Goal: Transaction & Acquisition: Book appointment/travel/reservation

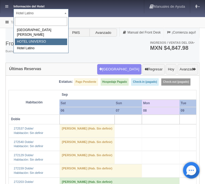
select select "358"
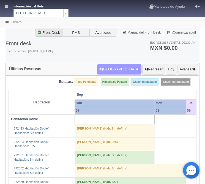
click at [127, 69] on button "Nueva Reserva" at bounding box center [119, 69] width 44 height 10
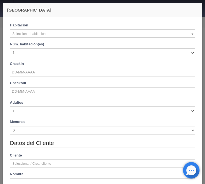
checkbox input "false"
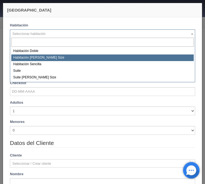
select select "582"
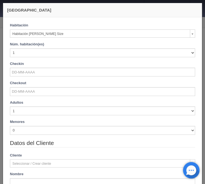
checkbox input "false"
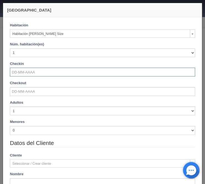
click at [31, 73] on input "text" at bounding box center [102, 72] width 185 height 9
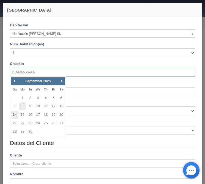
click at [15, 116] on link "14" at bounding box center [14, 115] width 7 height 8
type input "14-09-2025"
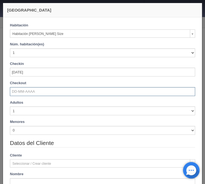
click at [21, 93] on input "text" at bounding box center [102, 91] width 185 height 9
checkbox input "false"
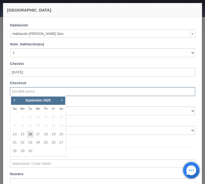
click at [32, 134] on link "16" at bounding box center [30, 134] width 7 height 8
type input "16-09-2025"
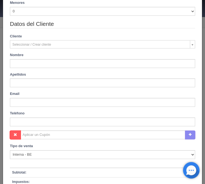
scroll to position [133, 0]
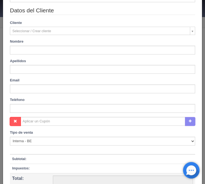
checkbox input "false"
type input "2000.00"
checkbox input "false"
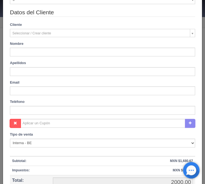
scroll to position [150, 0]
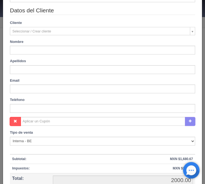
type input "David"
type input "Hernandez Martinez"
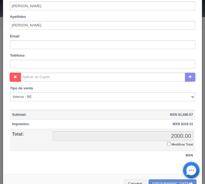
scroll to position [207, 0]
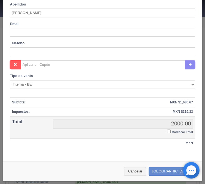
click at [168, 132] on input "Modificar Total" at bounding box center [169, 132] width 4 height 4
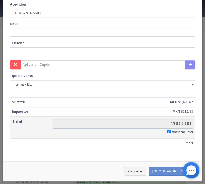
checkbox input "true"
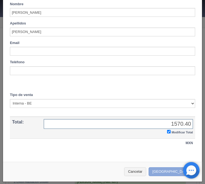
type input "1570.40"
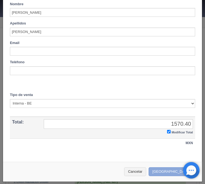
click at [169, 168] on button "Crear Reserva" at bounding box center [173, 171] width 48 height 9
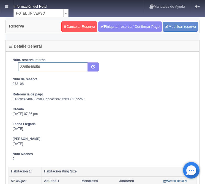
click at [48, 66] on input "2285948056" at bounding box center [53, 66] width 70 height 9
type input "2285948056 Expedia"
click at [91, 67] on button "submit" at bounding box center [92, 66] width 11 height 9
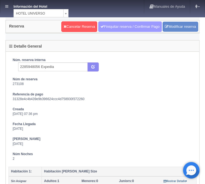
click at [122, 28] on link "Finiquitar reserva / Confirmar Pago" at bounding box center [130, 26] width 64 height 10
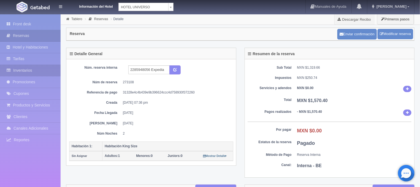
click at [34, 67] on link "Inventarios" at bounding box center [30, 70] width 61 height 11
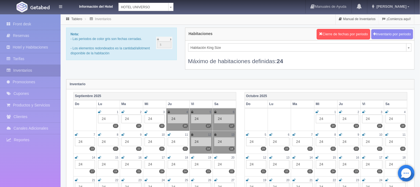
scroll to position [29, 0]
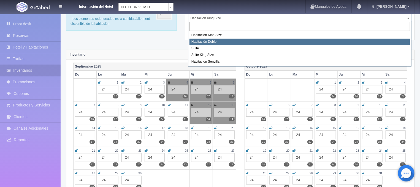
select select "583"
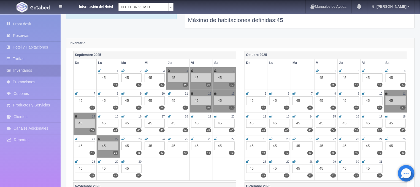
scroll to position [29, 0]
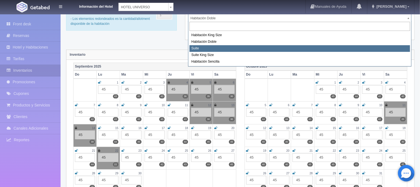
select select "584"
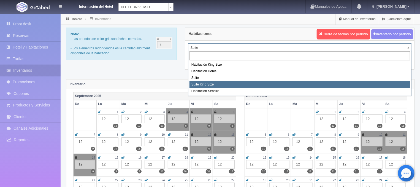
select select "588"
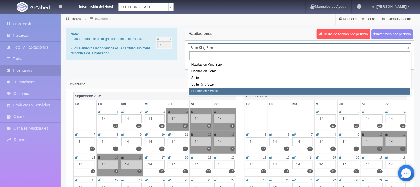
select select "2174"
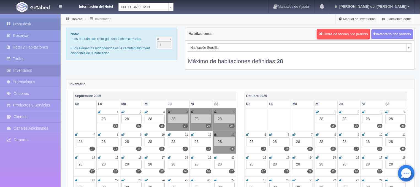
click at [16, 21] on link "Front desk" at bounding box center [30, 23] width 61 height 11
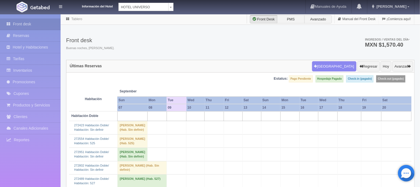
click at [57, 148] on div "Front desk Reservas Hotel y Habitaciones Tarifas Inventarios Promociones Cupone…" at bounding box center [30, 107] width 61 height 187
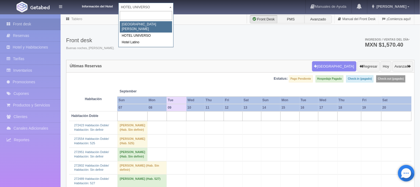
select select "357"
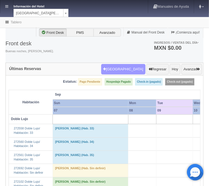
click at [123, 70] on button "Nueva Reserva" at bounding box center [123, 69] width 44 height 10
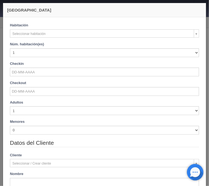
checkbox input "false"
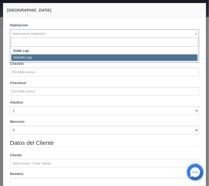
select select "576"
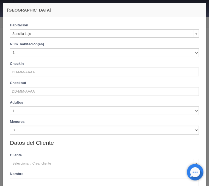
checkbox input "false"
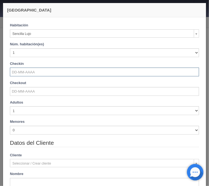
click at [31, 71] on input "text" at bounding box center [104, 72] width 189 height 9
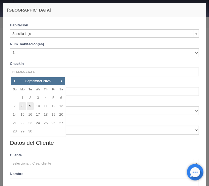
click at [28, 106] on link "9" at bounding box center [30, 106] width 7 height 8
type input "09-09-2025"
checkbox input "false"
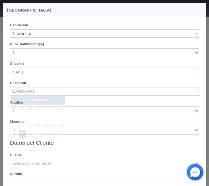
click at [15, 91] on input "text" at bounding box center [104, 91] width 189 height 9
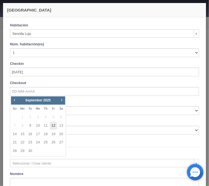
click at [52, 125] on link "12" at bounding box center [53, 126] width 7 height 8
type input "12-09-2025"
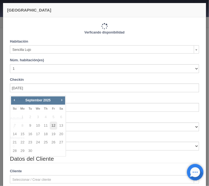
checkbox input "false"
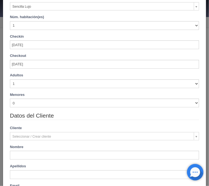
scroll to position [44, 0]
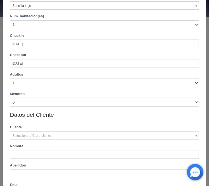
type input "3450.00"
checkbox input "false"
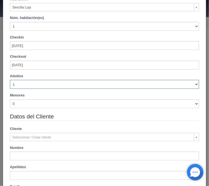
click at [10, 80] on select "1 2 3 4 5 6 7 8 9 10" at bounding box center [104, 84] width 189 height 9
select select "2"
click option "2" at bounding box center [0, 0] width 0 height 0
checkbox input "false"
type input "3450.00"
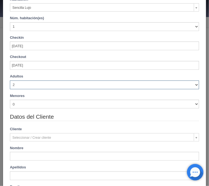
checkbox input "false"
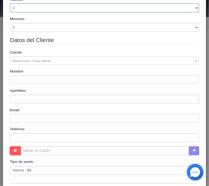
scroll to position [133, 0]
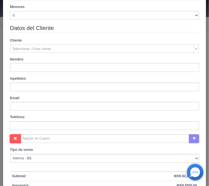
type input "Jose Manuel"
type input "Barrios"
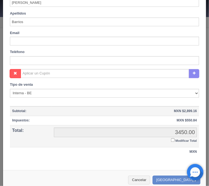
scroll to position [205, 0]
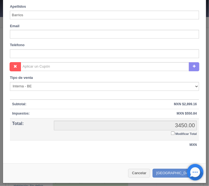
click at [172, 133] on input "Modificar Total" at bounding box center [173, 134] width 4 height 4
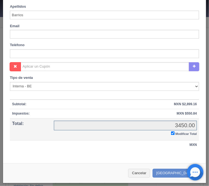
checkbox input "true"
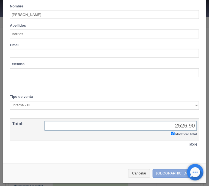
type input "2526.90"
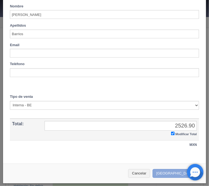
click at [171, 171] on button "[GEOGRAPHIC_DATA]" at bounding box center [177, 173] width 48 height 9
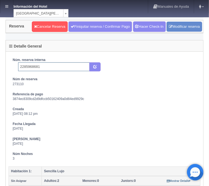
click at [42, 69] on input "2285968681" at bounding box center [54, 66] width 72 height 9
type input "2285968681 Expedia"
click at [97, 68] on button "submit" at bounding box center [94, 66] width 11 height 9
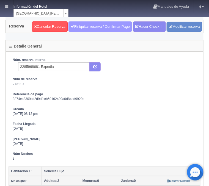
click at [85, 29] on link "Finiquitar reserva / Confirmar Pago" at bounding box center [101, 26] width 64 height 10
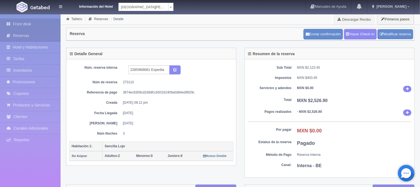
click at [36, 21] on link "Front desk" at bounding box center [30, 23] width 61 height 11
